Goal: Information Seeking & Learning: Learn about a topic

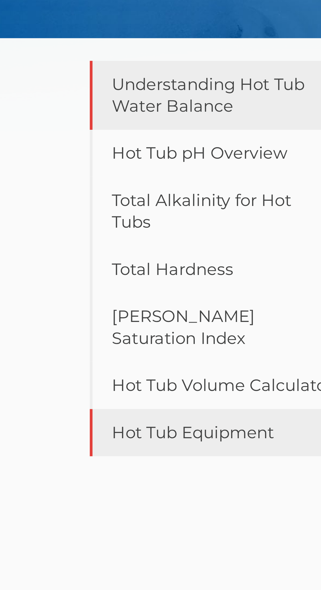
click at [84, 218] on link "Hot Tub Equipment" at bounding box center [85, 226] width 89 height 17
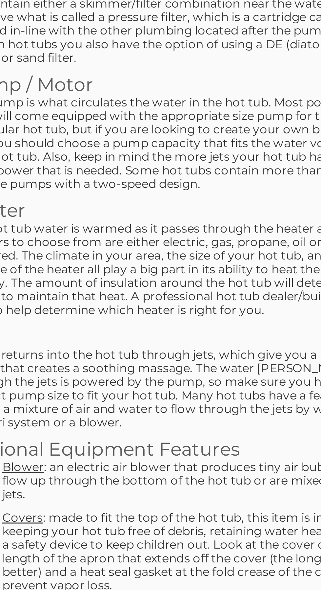
click at [237, 341] on li "Covers : made to fit the top of the hot tub, this item is important in keeping …" at bounding box center [220, 334] width 134 height 28
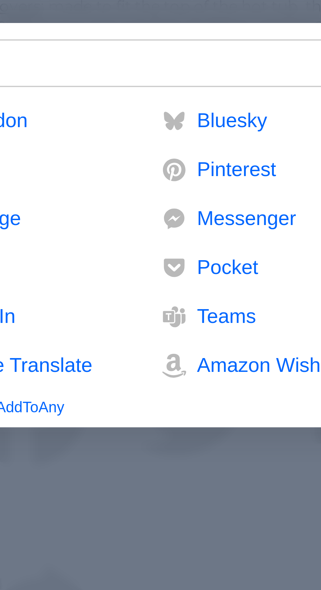
scroll to position [238, 0]
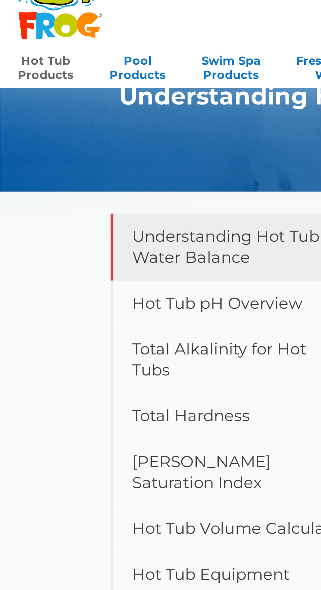
click at [20, 38] on link "Hot Tub Products" at bounding box center [17, 36] width 21 height 13
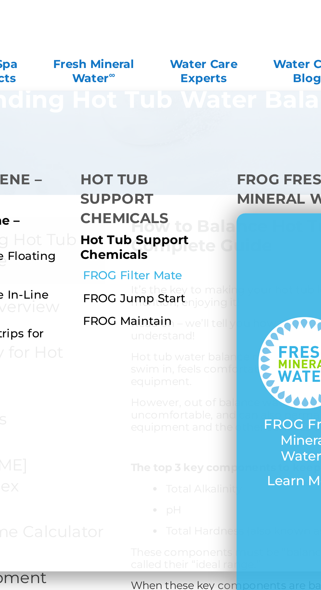
click at [152, 110] on link "FROG Filter Mate" at bounding box center [148, 113] width 52 height 6
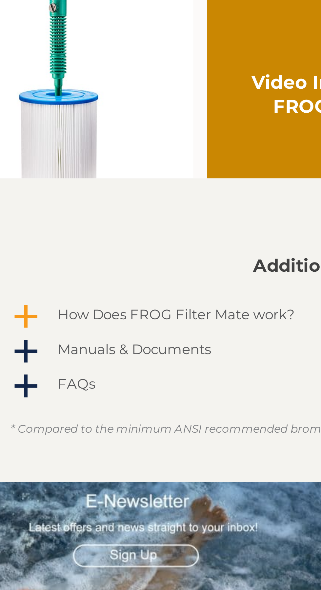
click at [43, 447] on span "a" at bounding box center [42, 443] width 10 height 10
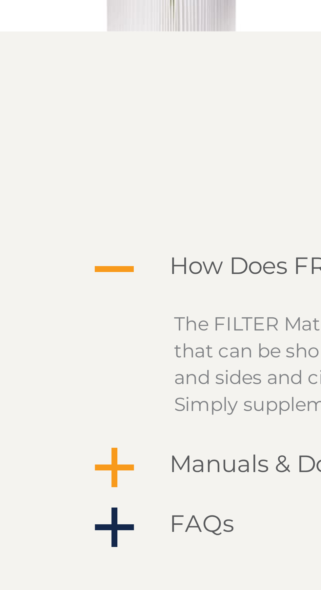
click at [42, 490] on span "a" at bounding box center [42, 485] width 10 height 10
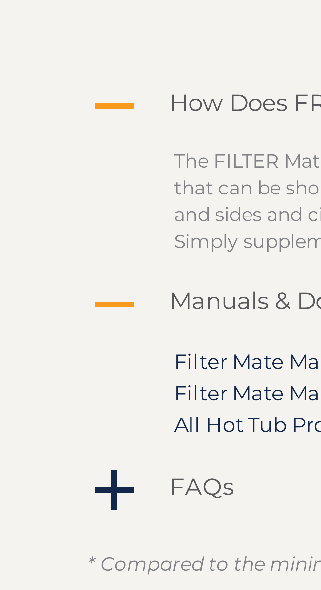
click at [42, 448] on span "A" at bounding box center [42, 443] width 10 height 10
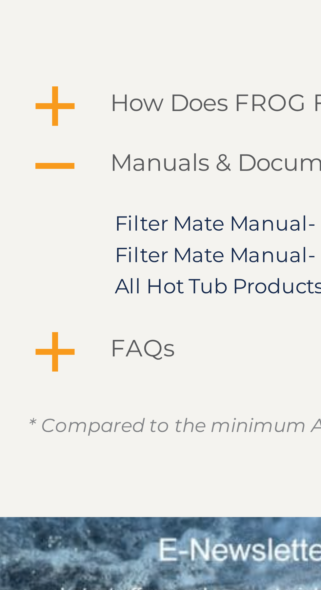
click at [42, 499] on span "a" at bounding box center [42, 495] width 10 height 10
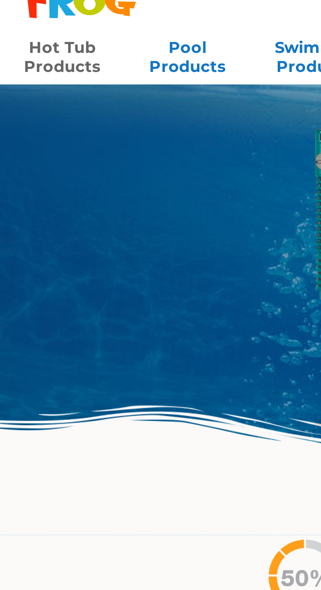
click at [19, 37] on link "Hot Tub Products" at bounding box center [17, 36] width 21 height 13
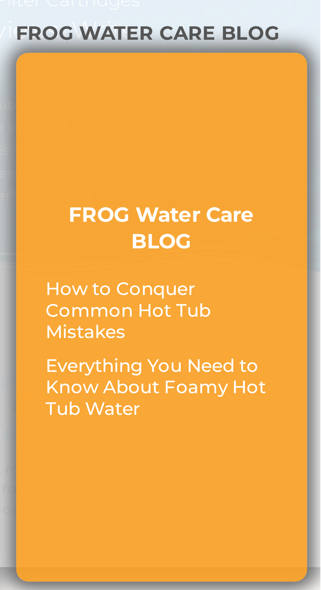
click at [268, 166] on p "Everything You Need to Know About Foamy Hot Tub Water" at bounding box center [277, 175] width 63 height 18
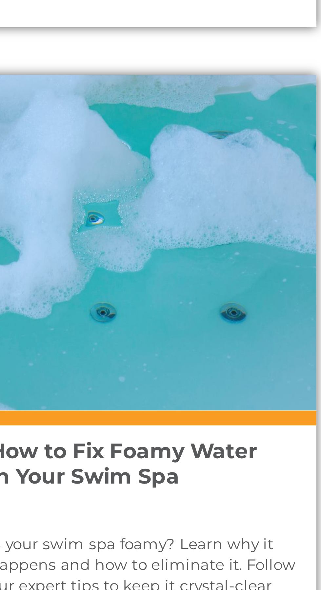
scroll to position [309, 0]
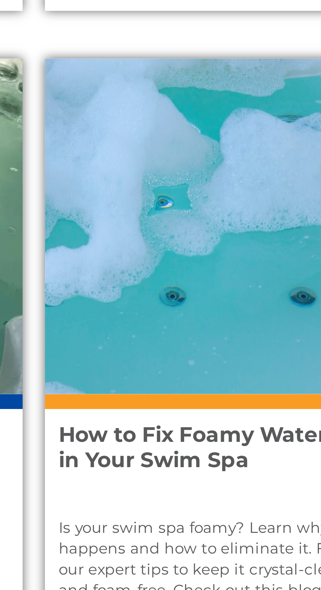
click at [239, 333] on h4 "How to Fix Foamy Water in Your Swim Spa" at bounding box center [238, 331] width 64 height 11
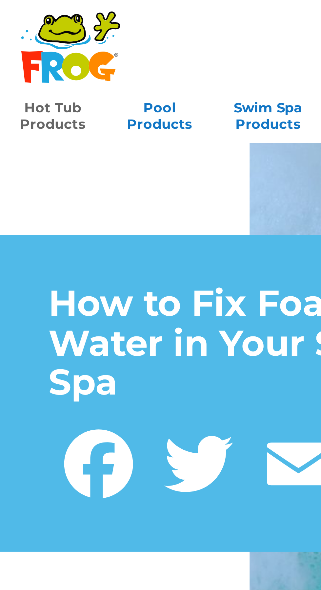
click at [19, 37] on link "Hot Tub Products" at bounding box center [17, 36] width 21 height 13
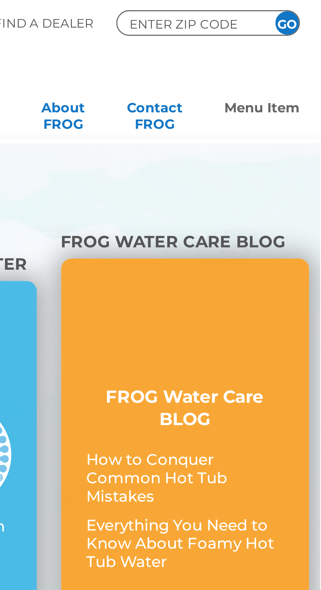
click at [302, 35] on link "Menu Item" at bounding box center [303, 36] width 24 height 13
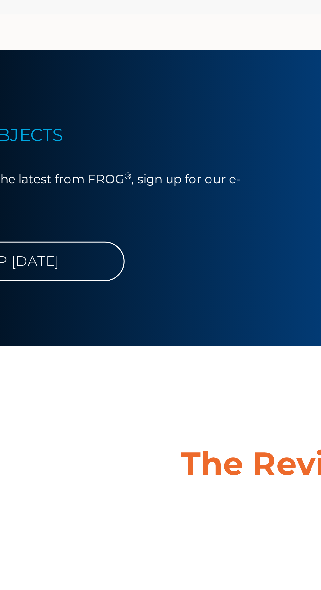
scroll to position [881, 0]
